Goal: Task Accomplishment & Management: Complete application form

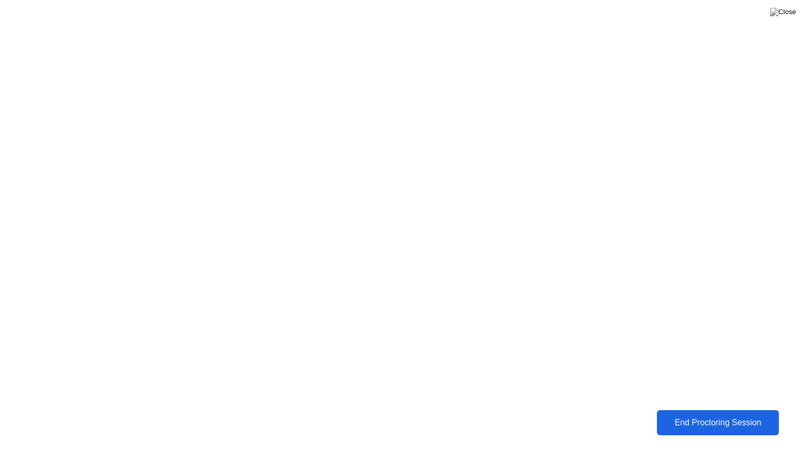
click at [709, 423] on div "End Proctoring Session" at bounding box center [718, 422] width 116 height 9
